Goal: Task Accomplishment & Management: Complete application form

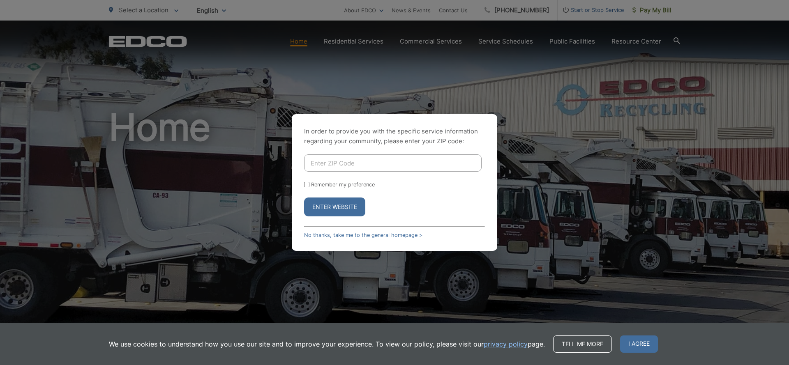
click at [355, 165] on input "Enter ZIP Code" at bounding box center [393, 163] width 178 height 17
type input "90275"
click at [343, 211] on button "Enter Website" at bounding box center [334, 207] width 61 height 19
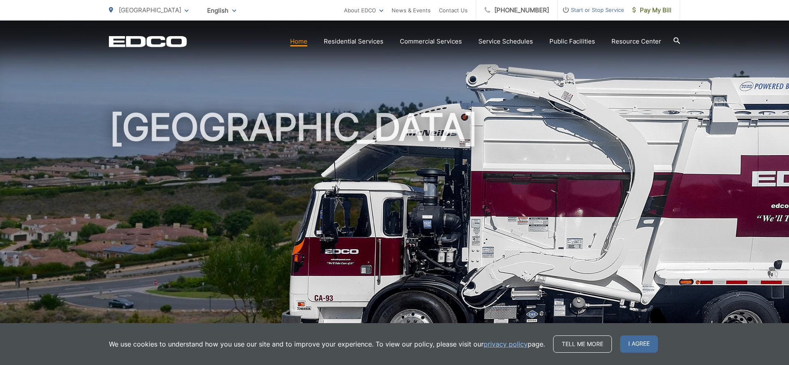
click at [596, 8] on span "Start or Stop Service" at bounding box center [591, 10] width 67 height 10
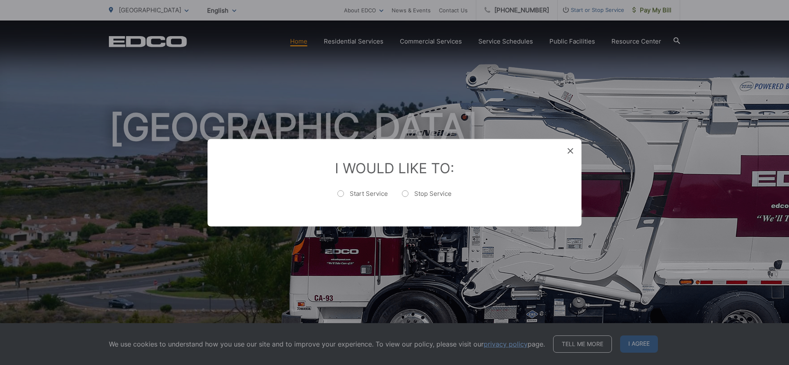
click at [406, 193] on label "Stop Service" at bounding box center [427, 197] width 50 height 16
radio input "true"
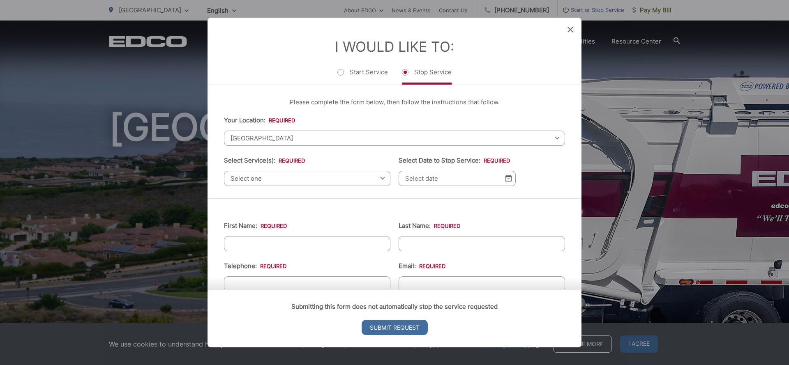
click at [301, 180] on span "Select one" at bounding box center [307, 178] width 166 height 15
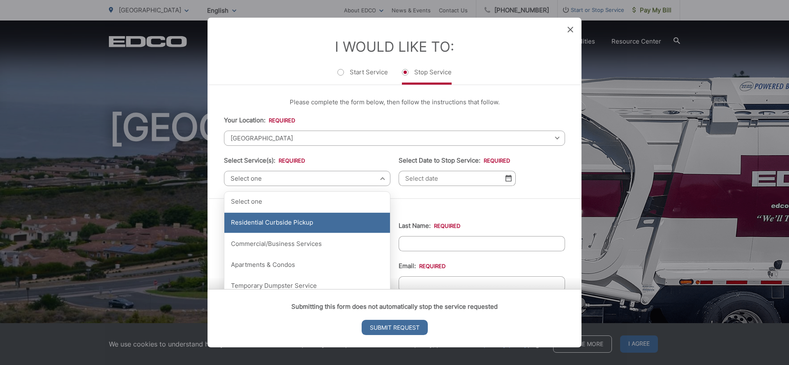
click at [298, 224] on div "Residential Curbside Pickup" at bounding box center [307, 223] width 166 height 21
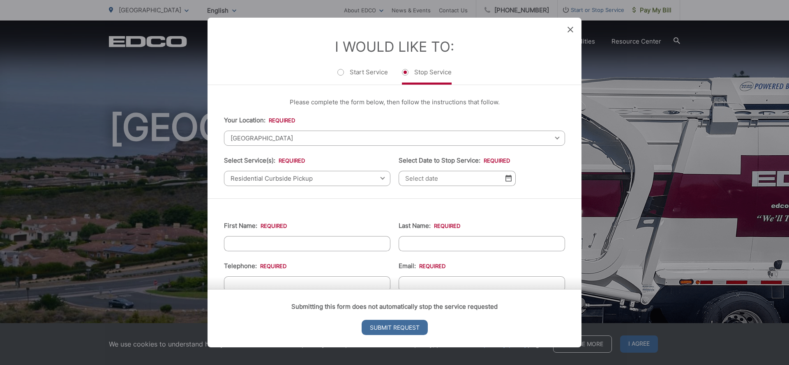
click at [469, 185] on input "Select Date to Stop Service: *" at bounding box center [457, 178] width 117 height 15
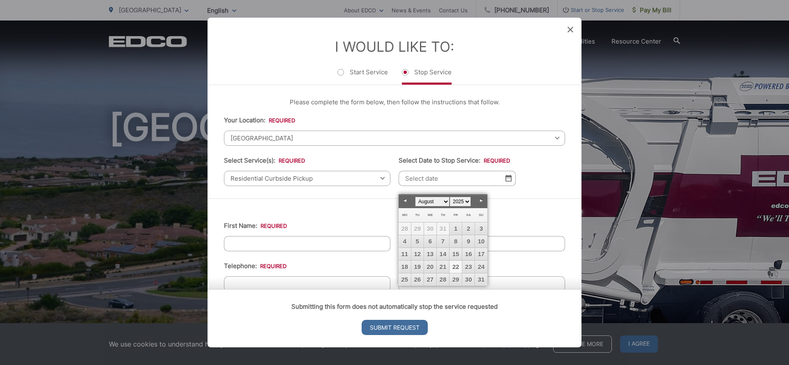
click at [457, 266] on link "22" at bounding box center [456, 267] width 12 height 12
type input "[DATE]"
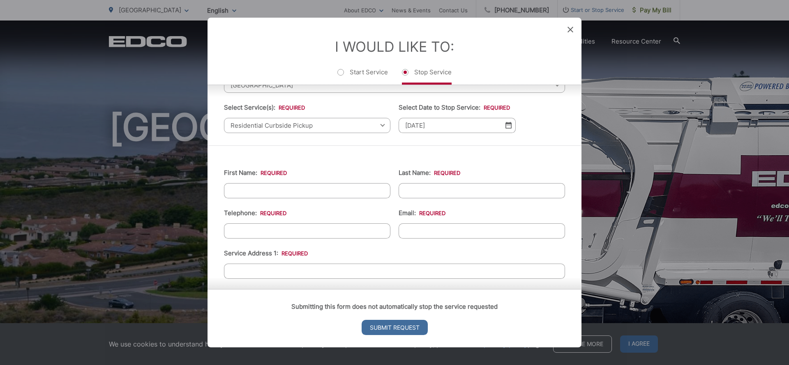
scroll to position [54, 0]
type input "[PERSON_NAME]"
type input "[PHONE_NUMBER]"
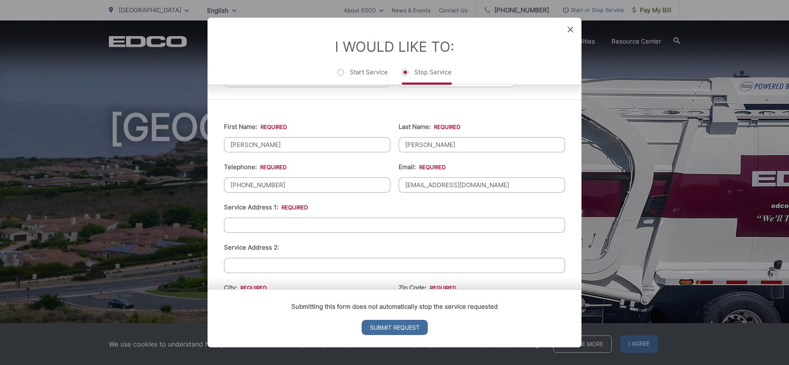
scroll to position [103, 0]
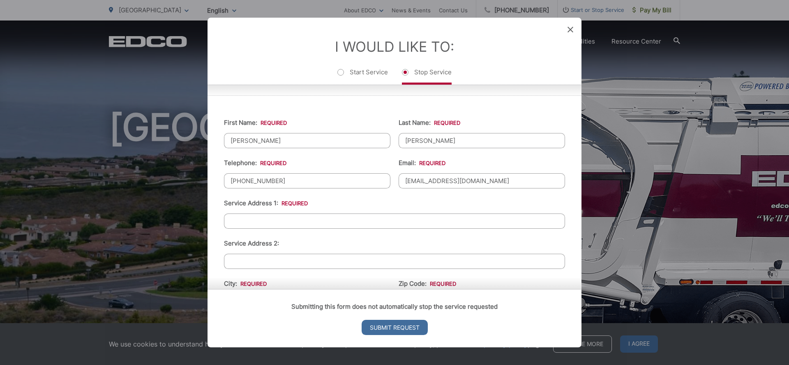
type input "[EMAIL_ADDRESS][DOMAIN_NAME]"
type input "[STREET_ADDRESS][PERSON_NAME]"
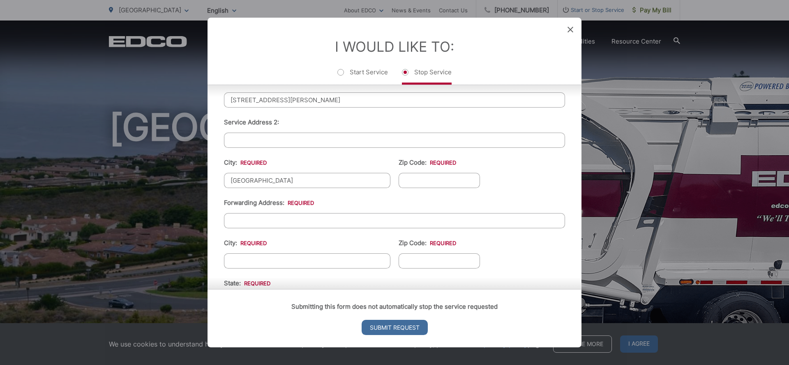
type input "[GEOGRAPHIC_DATA]"
type input "90275"
type input "[STREET_ADDRESS]"
type input "[GEOGRAPHIC_DATA]"
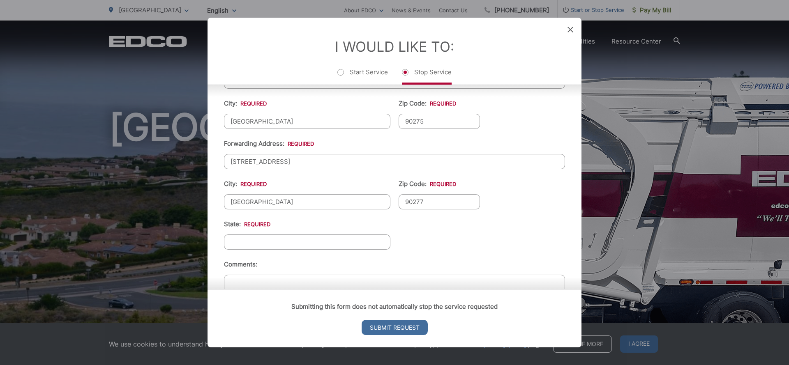
scroll to position [287, 0]
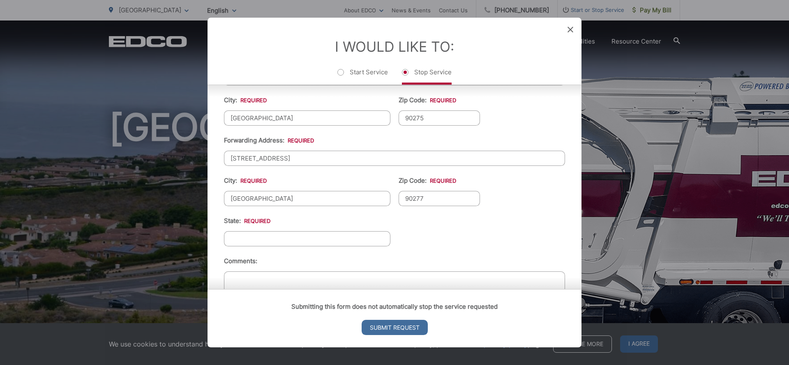
type input "90277"
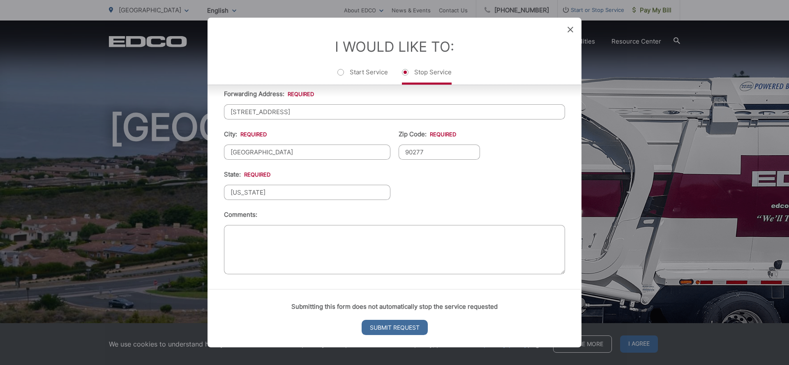
scroll to position [339, 0]
type input "[US_STATE]"
click at [295, 245] on textarea "Comments:" at bounding box center [394, 249] width 341 height 49
type textarea "Moving. Need to stop service. Thanks."
click at [397, 330] on input "Submit Request" at bounding box center [395, 327] width 66 height 15
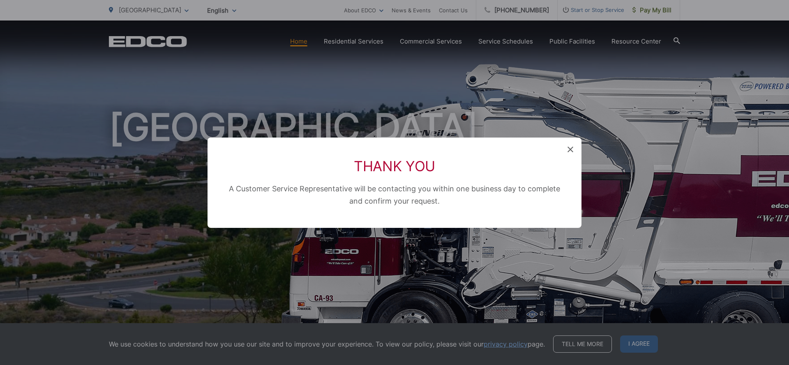
scroll to position [8, 3]
